Goal: Information Seeking & Learning: Learn about a topic

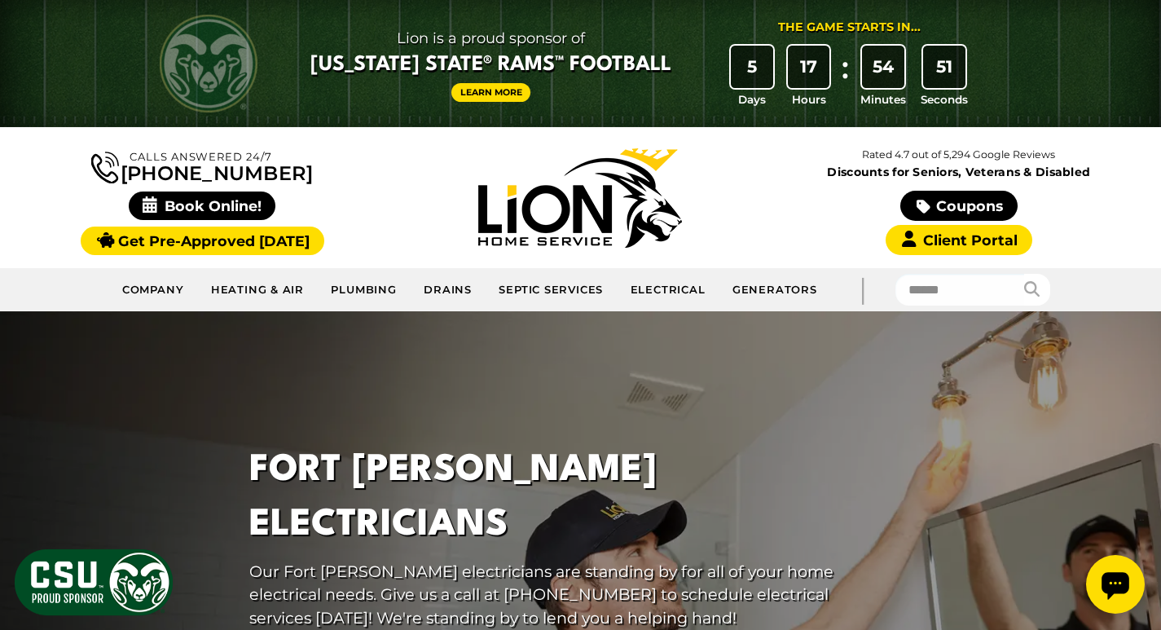
click at [385, 141] on div "Calls Answered 24/7 [PHONE_NUMBER]" at bounding box center [580, 197] width 1134 height 115
click at [200, 363] on div at bounding box center [580, 584] width 1161 height 547
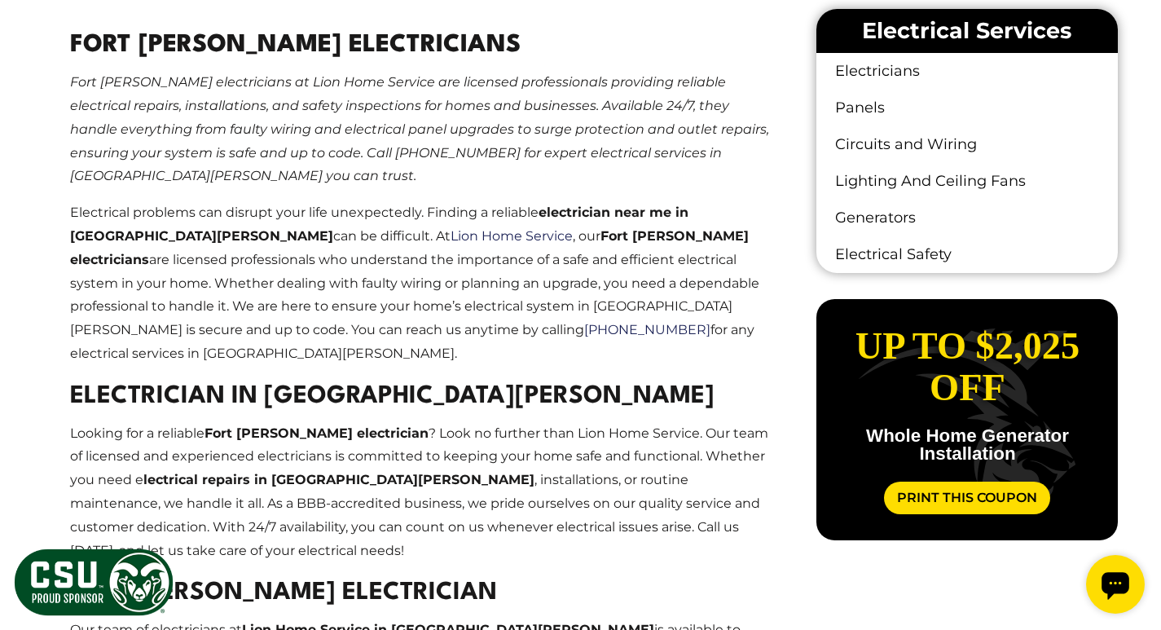
click at [291, 39] on h2 "Fort [PERSON_NAME] Electricians" at bounding box center [420, 46] width 700 height 37
click at [79, 41] on h2 "Fort [PERSON_NAME] Electricians" at bounding box center [420, 46] width 700 height 37
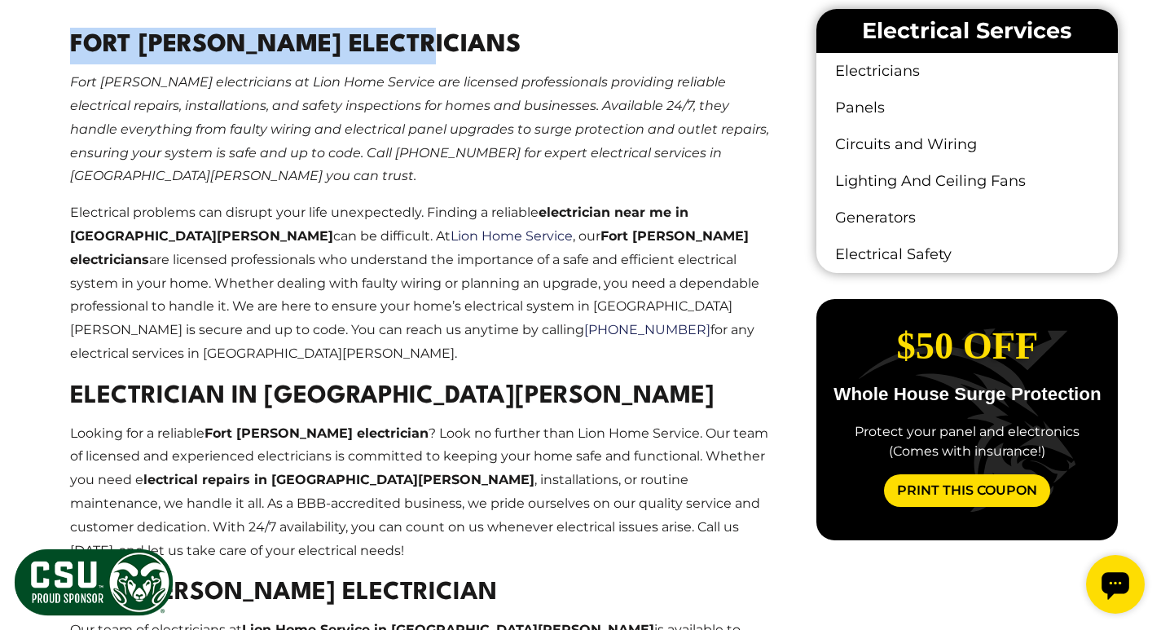
drag, startPoint x: 79, startPoint y: 41, endPoint x: 318, endPoint y: 41, distance: 238.6
click at [318, 41] on h2 "Fort [PERSON_NAME] Electricians" at bounding box center [420, 46] width 700 height 37
copy h2 "Fort [PERSON_NAME] Electricians"
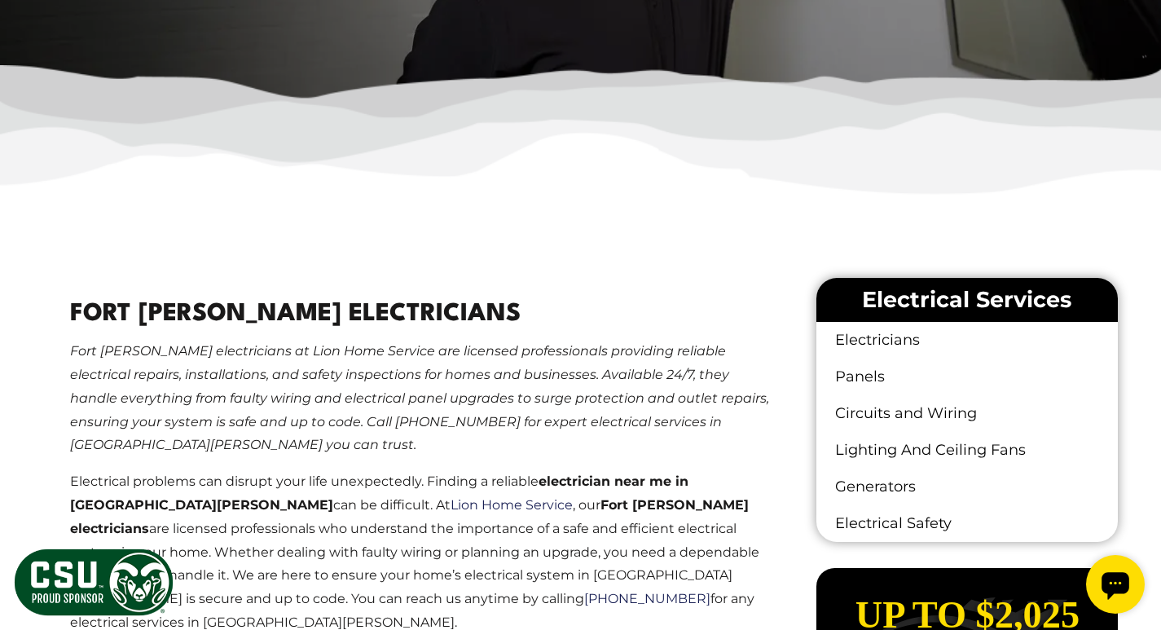
scroll to position [2250, 0]
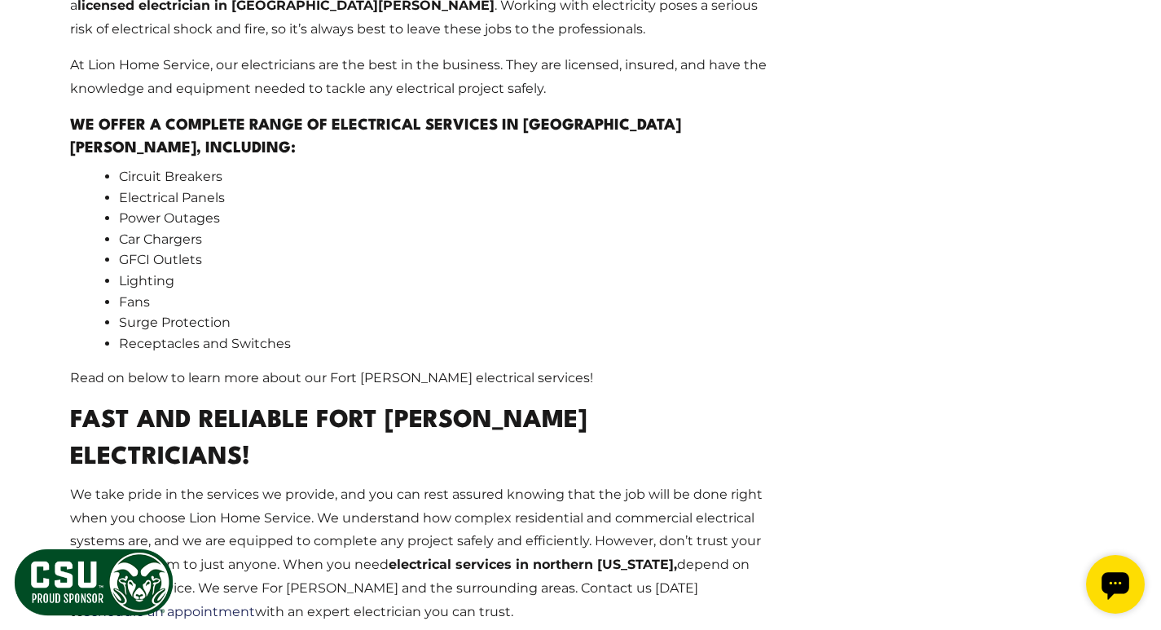
click at [673, 333] on li "Receptacles and Switches" at bounding box center [444, 343] width 651 height 21
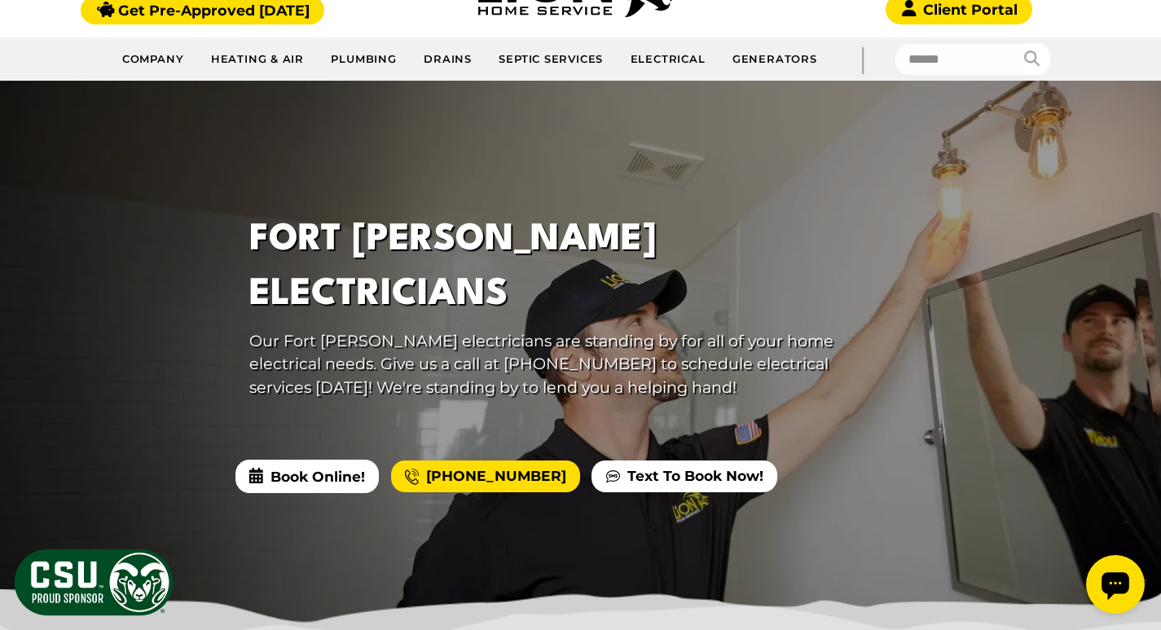
scroll to position [0, 0]
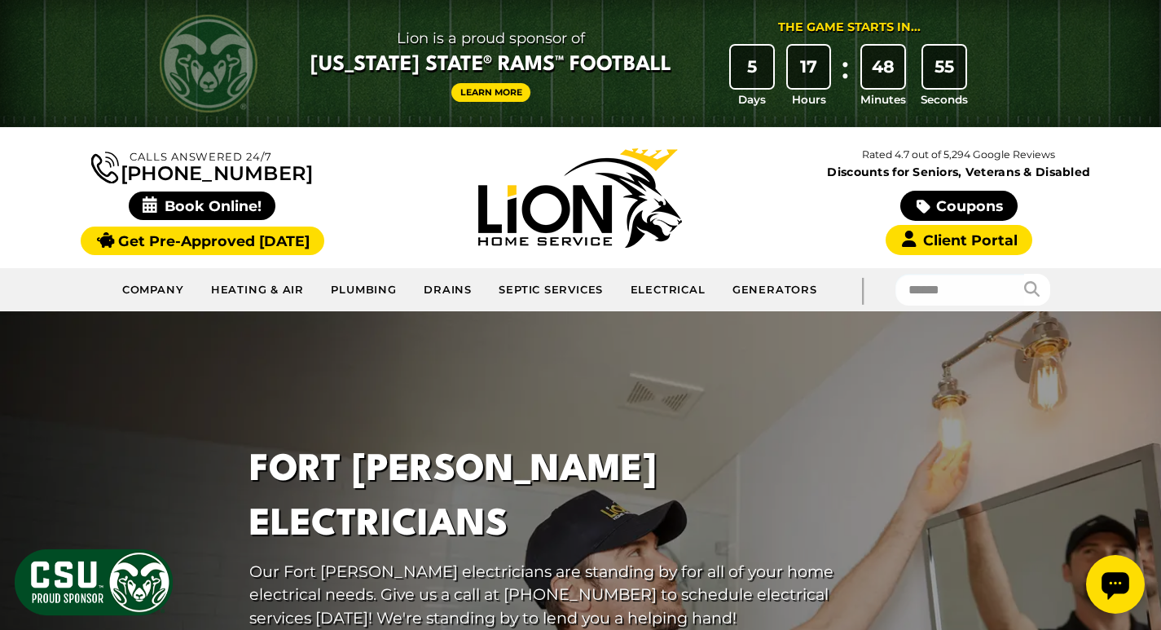
click at [218, 460] on div at bounding box center [580, 584] width 1161 height 547
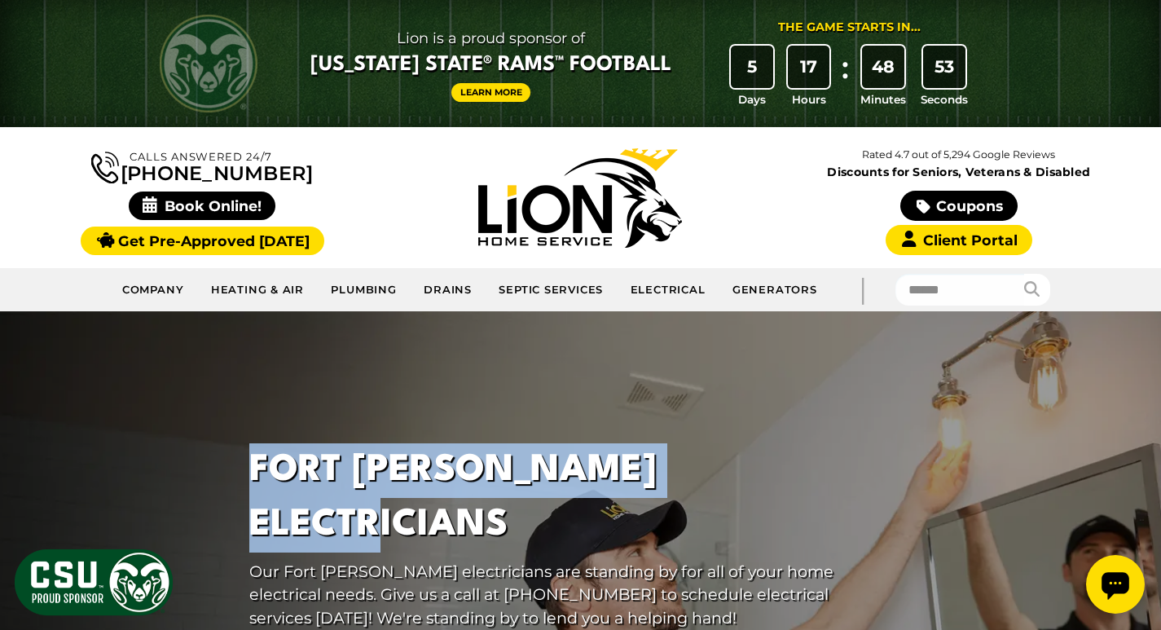
drag, startPoint x: 242, startPoint y: 502, endPoint x: 776, endPoint y: 507, distance: 534.3
click at [776, 507] on div "Fort [PERSON_NAME] Electricians Our Fort [PERSON_NAME] electricians are standin…" at bounding box center [546, 542] width 652 height 239
copy h1 "Fort [PERSON_NAME] Electricians"
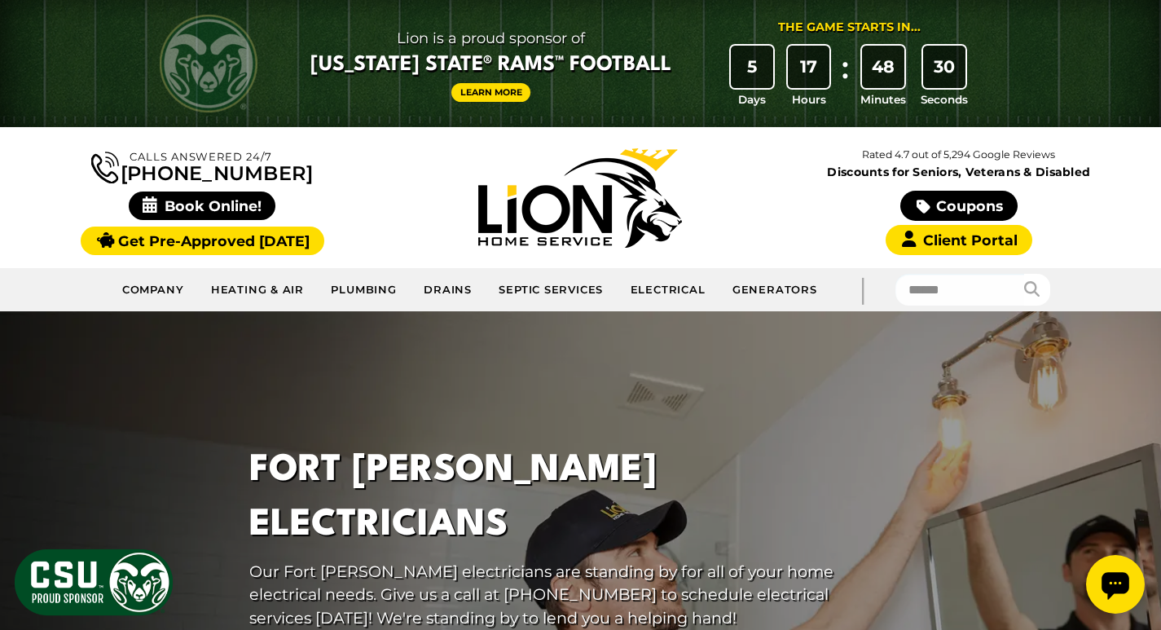
click at [279, 384] on div at bounding box center [580, 584] width 1161 height 547
click at [168, 357] on div at bounding box center [580, 584] width 1161 height 547
